Goal: Task Accomplishment & Management: Complete application form

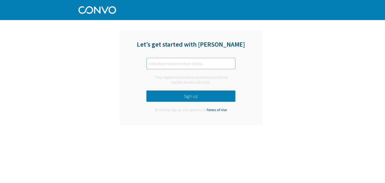
paste input "[PERSON_NAME][EMAIL_ADDRESS][PERSON_NAME][DOMAIN_NAME]"
type input "[PERSON_NAME][EMAIL_ADDRESS][PERSON_NAME][DOMAIN_NAME]"
click at [185, 95] on button "Sign up" at bounding box center [191, 96] width 89 height 11
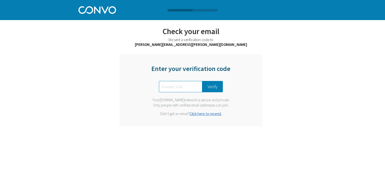
click at [173, 83] on input "text" at bounding box center [180, 86] width 43 height 11
type input "0028"
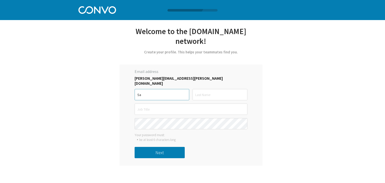
type input "S"
type input "[PERSON_NAME]"
click at [202, 89] on input "text" at bounding box center [220, 94] width 55 height 11
type input "Alam"
click at [179, 104] on input "text" at bounding box center [191, 109] width 113 height 11
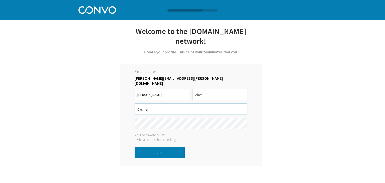
type input "Cashier"
click at [157, 147] on button "Next" at bounding box center [160, 152] width 50 height 11
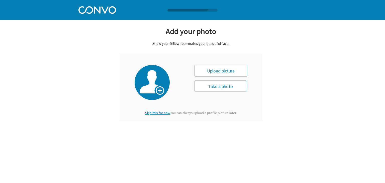
click at [159, 113] on span "Skip this for now." at bounding box center [157, 113] width 25 height 5
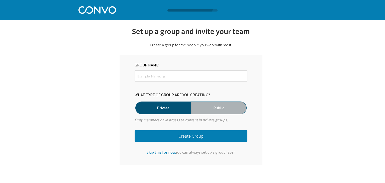
click at [158, 152] on span "Skip this for now." at bounding box center [161, 152] width 29 height 5
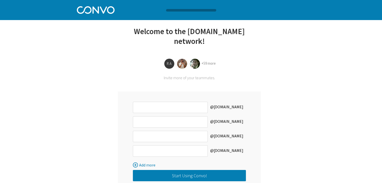
scroll to position [20, 0]
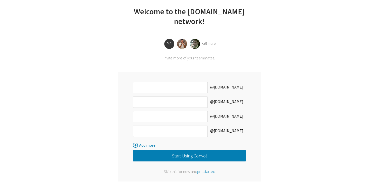
click at [193, 150] on button "Start Using Convo!" at bounding box center [189, 155] width 113 height 11
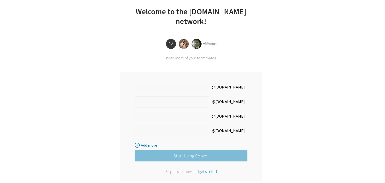
scroll to position [0, 0]
